Goal: Information Seeking & Learning: Understand process/instructions

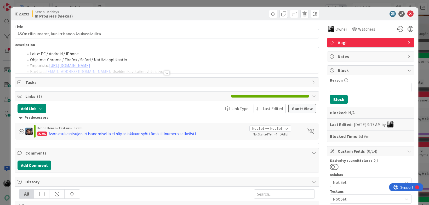
click at [165, 73] on div at bounding box center [167, 73] width 6 height 4
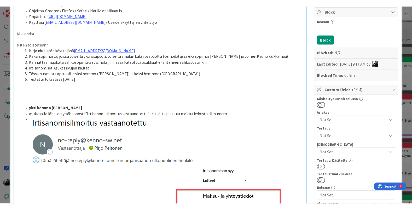
scroll to position [89, 0]
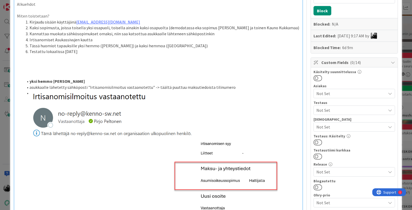
click at [163, 50] on li "Testattu lokaalissa [DATE]" at bounding box center [161, 52] width 276 height 6
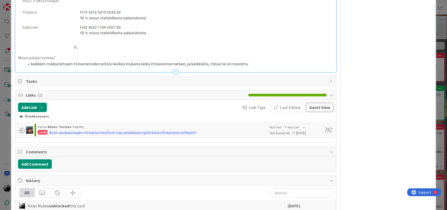
scroll to position [1173, 0]
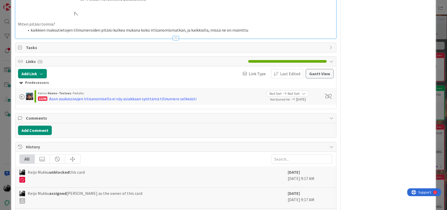
drag, startPoint x: 18, startPoint y: 92, endPoint x: 257, endPoint y: 30, distance: 247.0
copy div "Loremipsu Dolor sitametcon? Adipisci elitse doeiusmodt incid.utlab@etdolo.ma Al…"
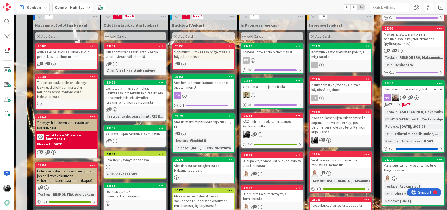
scroll to position [151, 0]
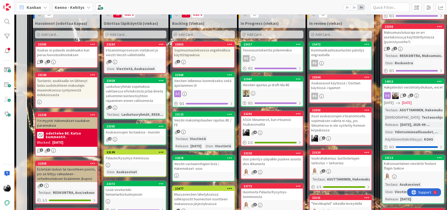
click at [334, 125] on div "Ason asukassivujen irtisanomisella sopimuksen valinta ei näy, jos tilinumeroa e…" at bounding box center [341, 123] width 62 height 21
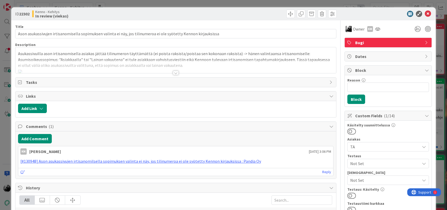
click at [178, 73] on div at bounding box center [176, 73] width 6 height 4
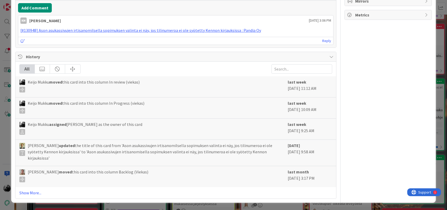
scroll to position [498, 0]
